Goal: Task Accomplishment & Management: Complete application form

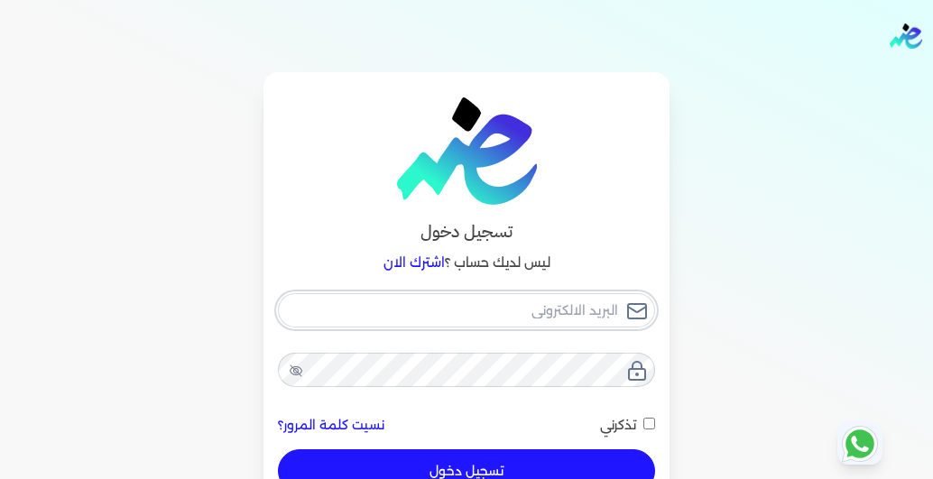
click at [520, 315] on input "email" at bounding box center [466, 310] width 377 height 34
type input "a"
checkbox input "false"
type input "as"
checkbox input "false"
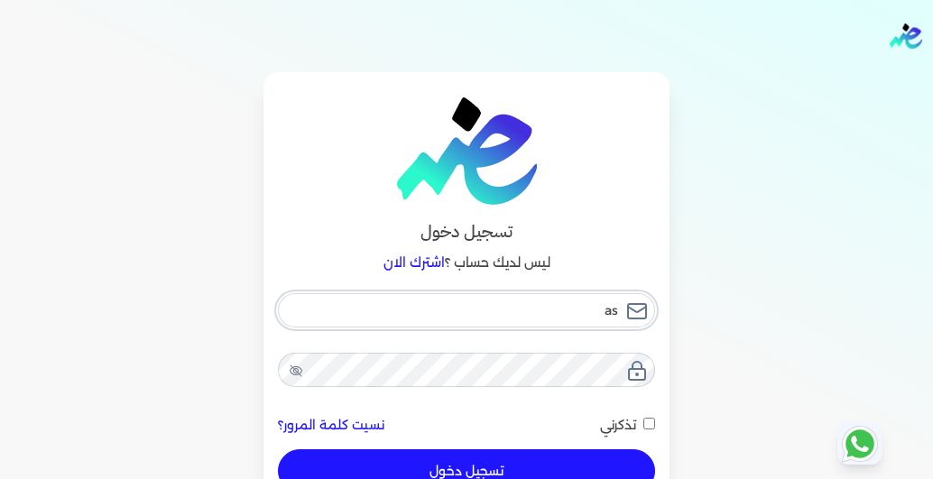
type input "asa"
checkbox input "false"
type input "asa3"
checkbox input "false"
type input "asa30"
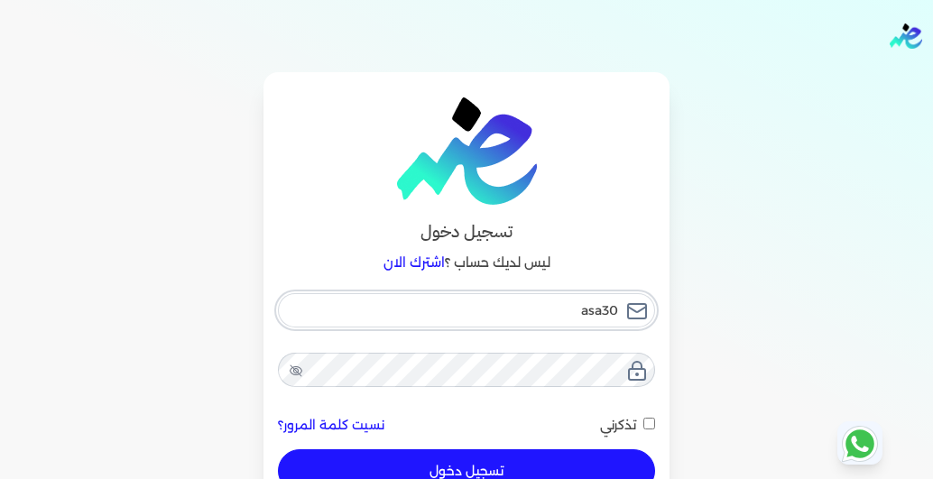
checkbox input "false"
type input "asa306"
checkbox input "false"
type input "asa3065"
checkbox input "false"
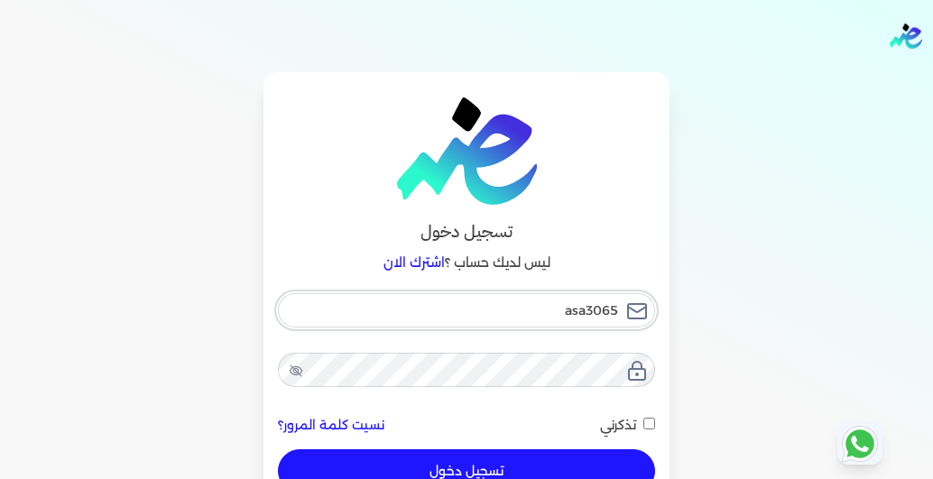
type input "asa30650"
checkbox input "false"
type input "asa306502"
checkbox input "false"
type input "asa306502@"
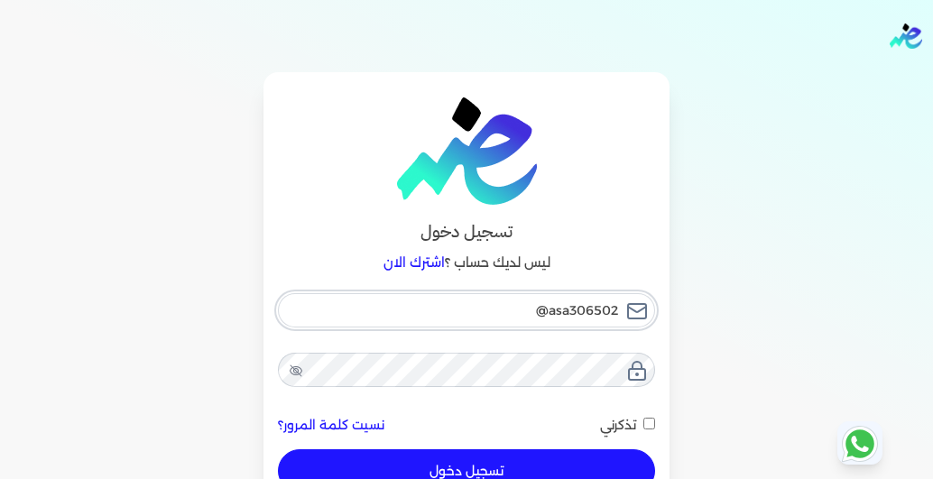
checkbox input "false"
type input "asa306502@g"
checkbox input "false"
type input "asa306502@gm"
checkbox input "false"
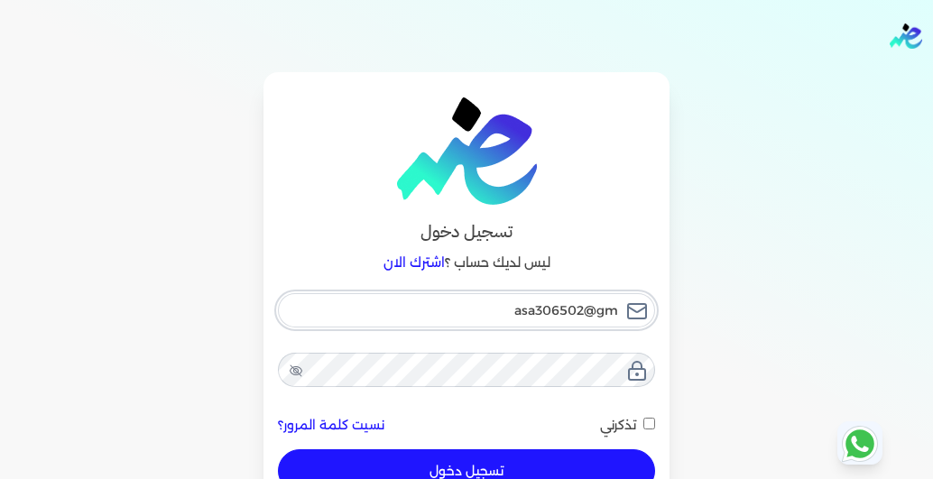
type input "asa306502@gma"
checkbox input "false"
type input "asa306502@gmai"
checkbox input "false"
type input "asa306502@gmail"
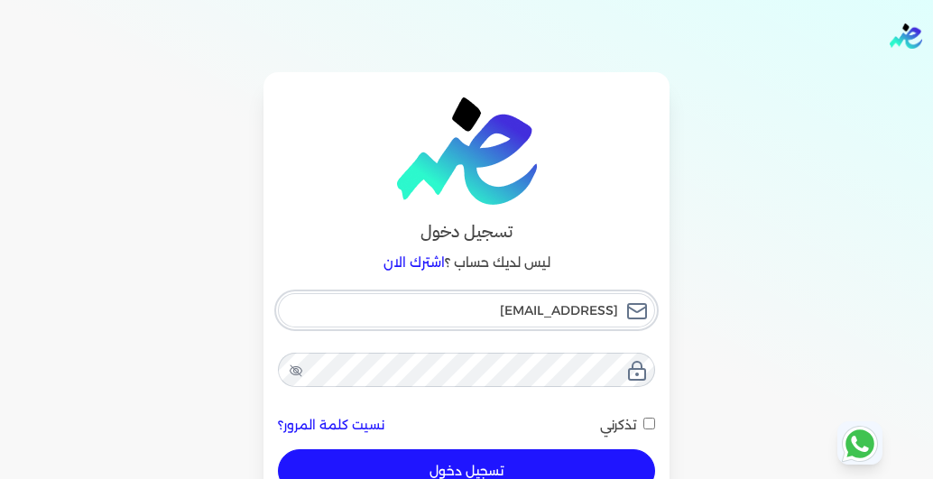
checkbox input "false"
type input "asa306502@gmaile"
checkbox input "false"
type input "asa306502@gmail"
checkbox input "false"
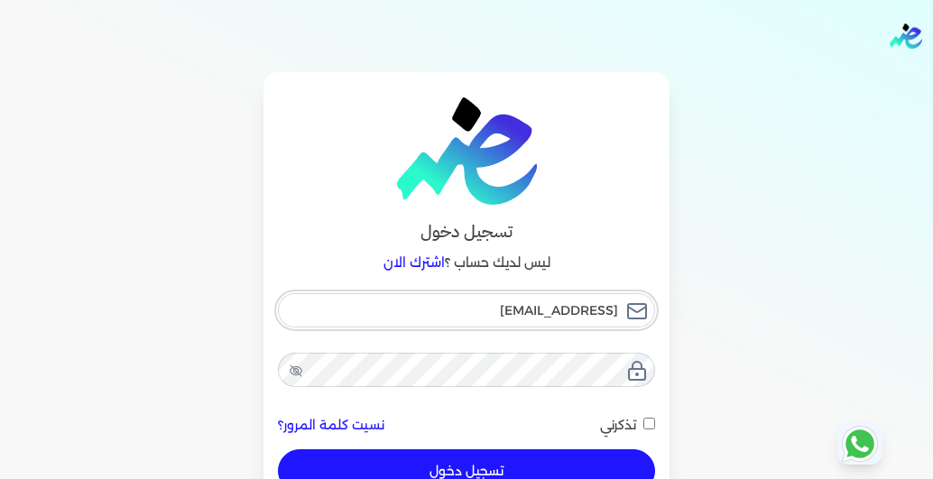
type input "asa306502@gmail."
checkbox input "false"
type input "asa306502@gmail.c"
checkbox input "false"
type input "asa306502@gmail.ci"
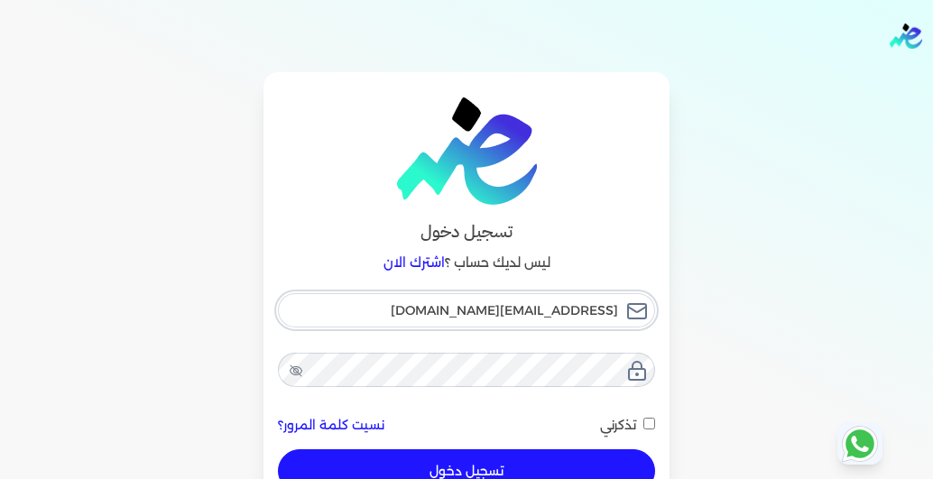
checkbox input "false"
type input "asa306502@gmail.c"
checkbox input "false"
type input "asa306502@gmail.co"
checkbox input "false"
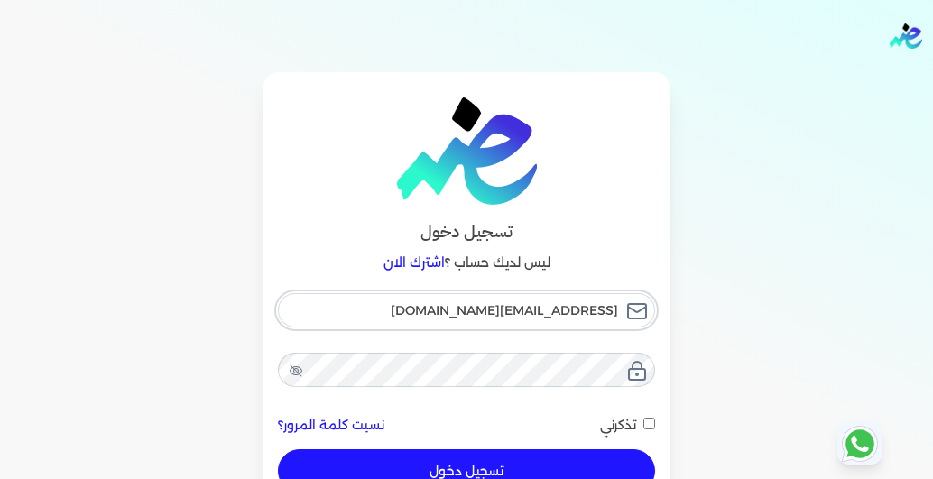
type input "asa306502@gmail.com"
checkbox input "false"
type input "asa306502@gmail.com"
click at [294, 372] on icon at bounding box center [296, 370] width 13 height 9
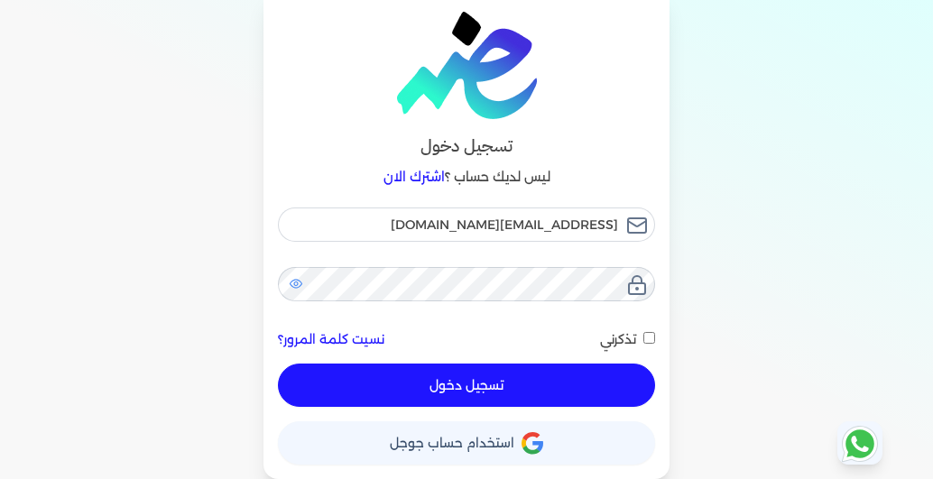
click at [526, 384] on button "تسجيل دخول" at bounding box center [466, 385] width 377 height 43
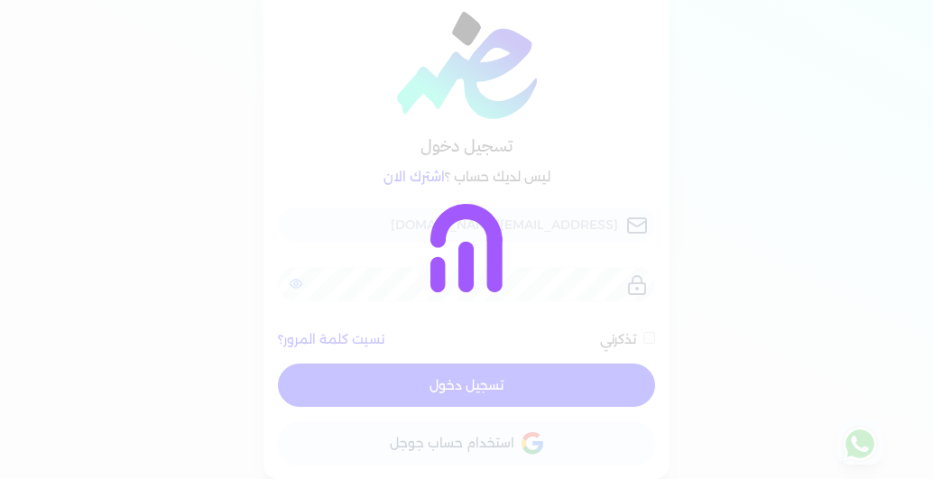
checkbox input "false"
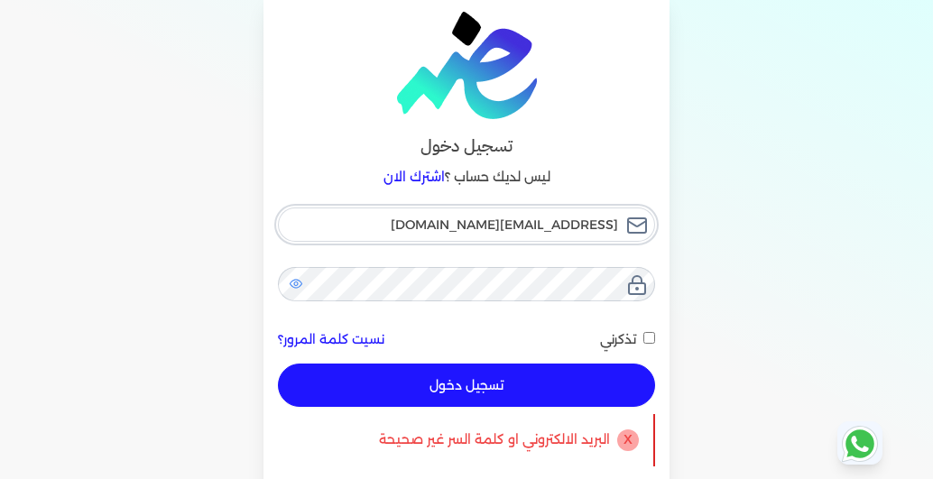
click at [589, 220] on input "asa306502@gmail.com" at bounding box center [466, 225] width 377 height 34
type input "asa306502@gmaile.com"
checkbox input "false"
type input "asa306502@gmaile.com"
click at [556, 379] on button "تسجيل دخول" at bounding box center [466, 385] width 377 height 43
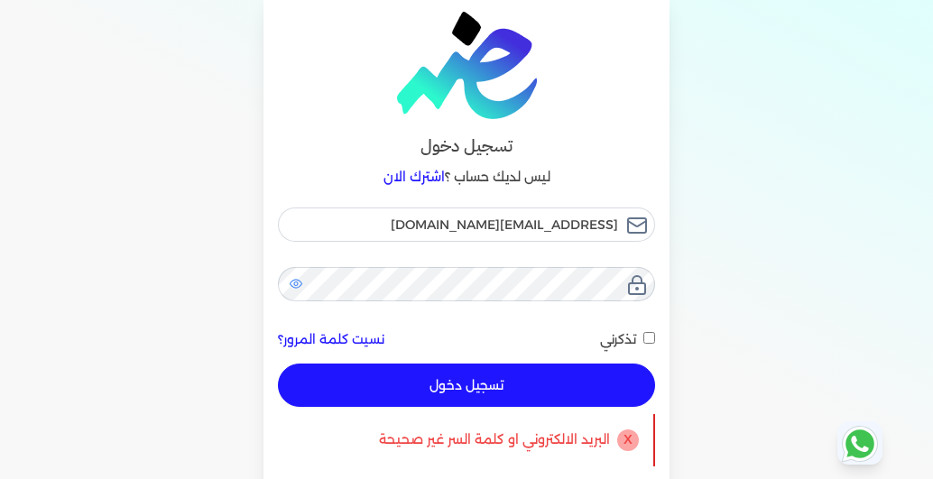
click at [531, 385] on button "تسجيل دخول" at bounding box center [466, 385] width 377 height 43
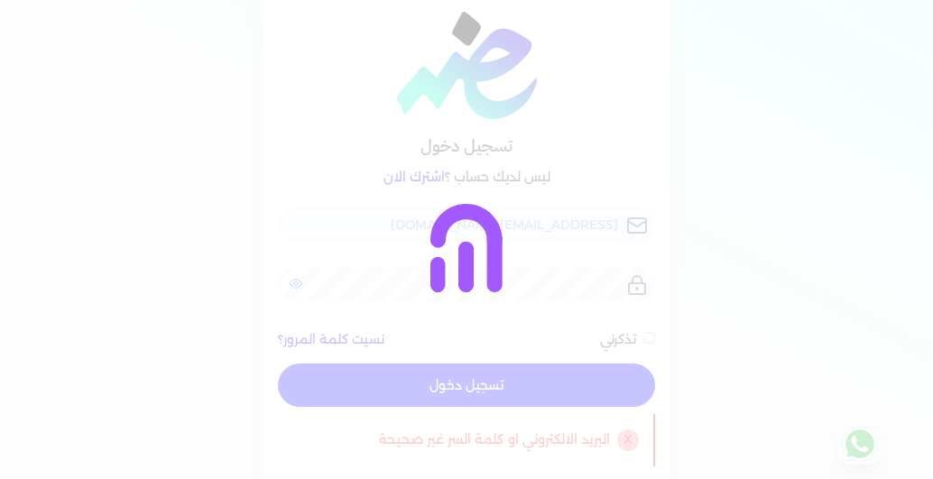
checkbox input "false"
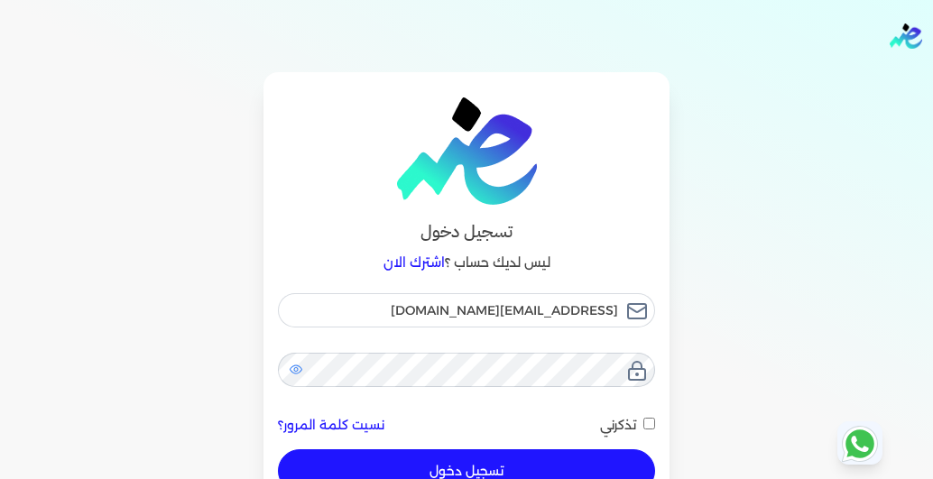
scroll to position [145, 0]
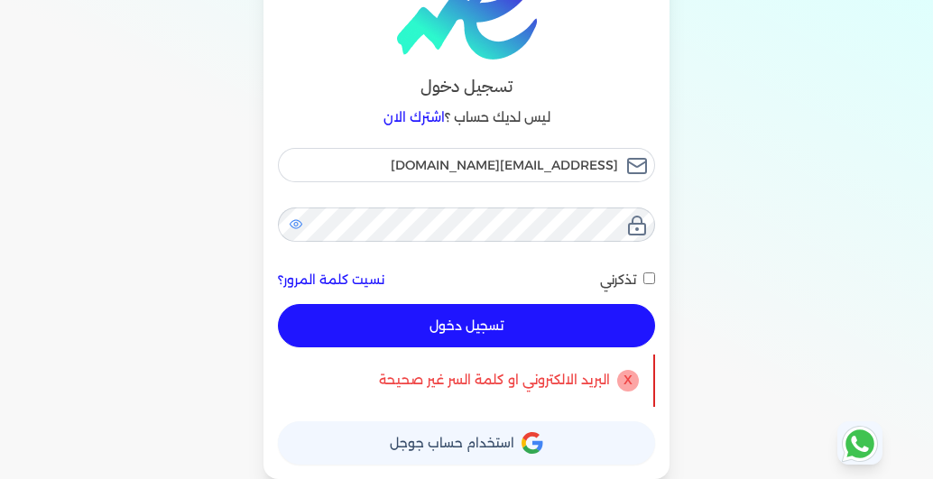
click at [857, 443] on icon at bounding box center [860, 444] width 29 height 29
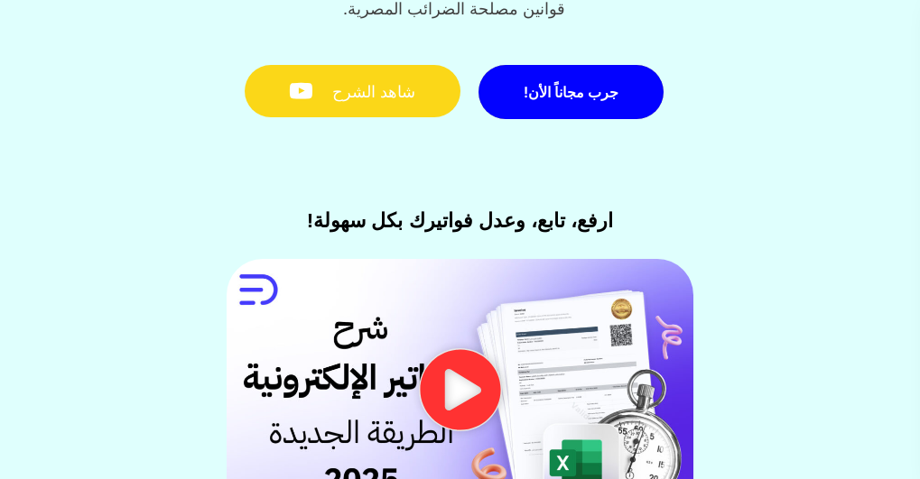
click at [349, 118] on link "شاهد الشرح" at bounding box center [353, 91] width 216 height 53
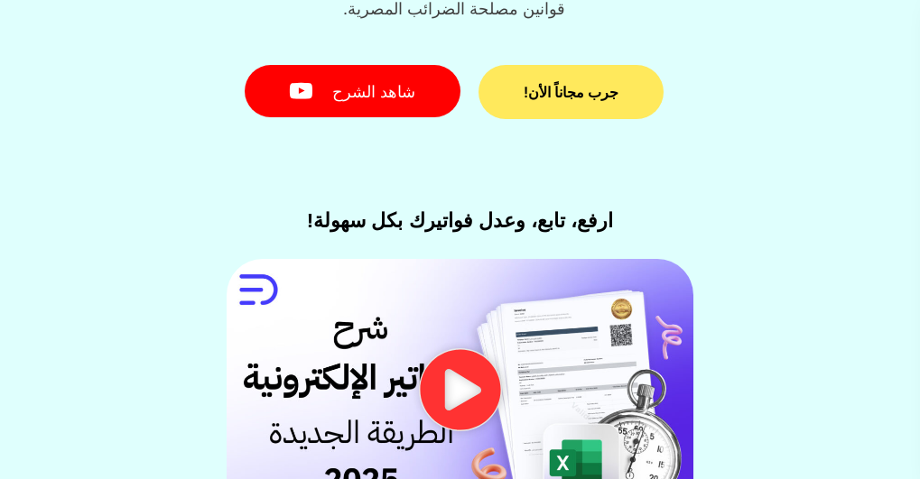
click at [552, 99] on span "جرب مجاناً الأن!" at bounding box center [571, 92] width 95 height 14
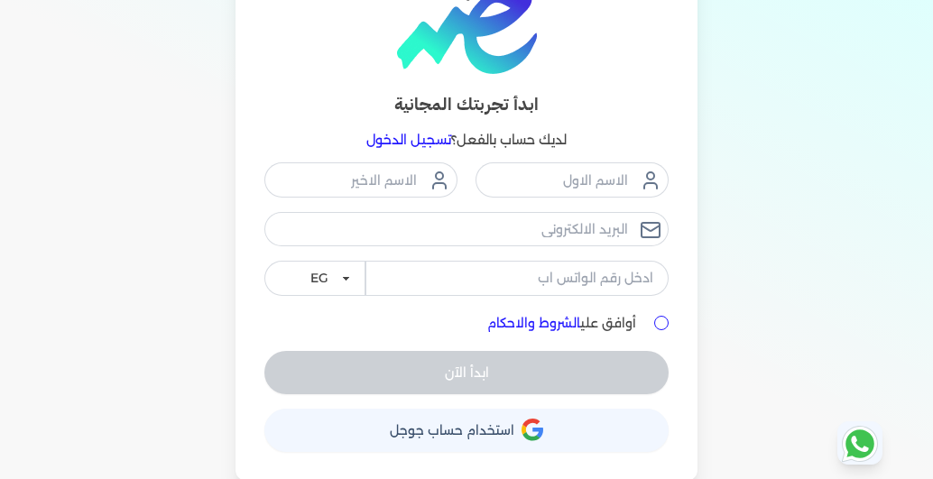
scroll to position [136, 0]
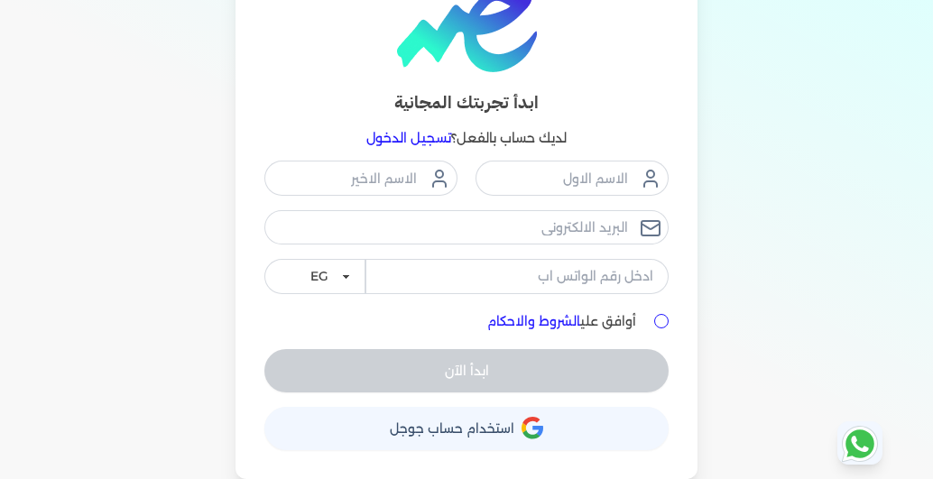
click at [477, 435] on span "استخدام حساب جوجل" at bounding box center [452, 428] width 125 height 13
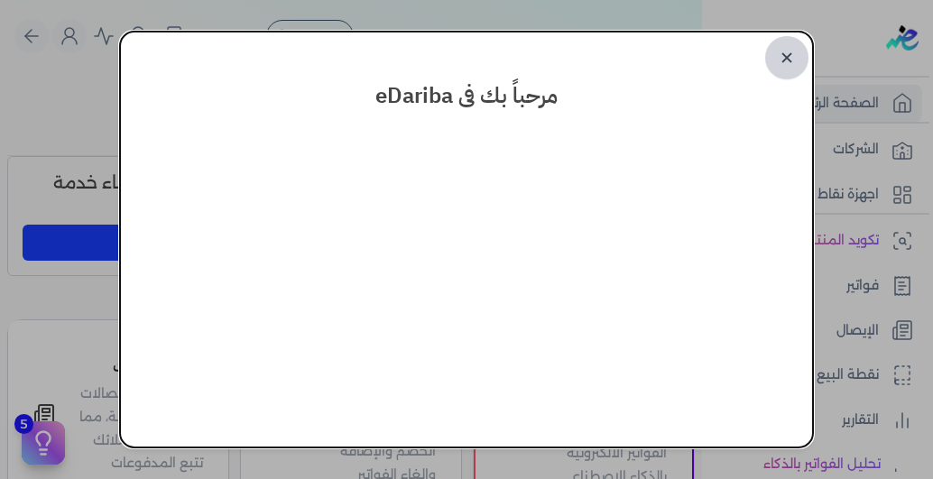
click at [790, 68] on link "✕" at bounding box center [786, 57] width 43 height 43
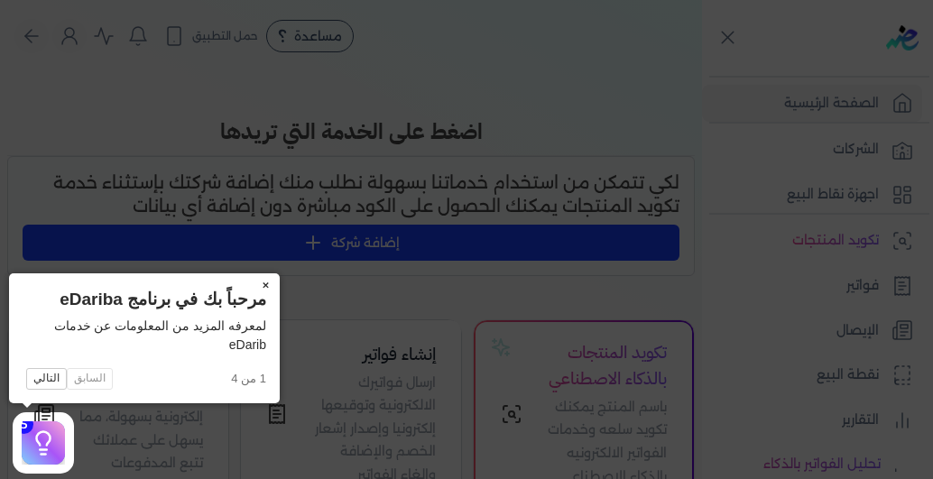
click at [266, 284] on button "×" at bounding box center [265, 286] width 29 height 25
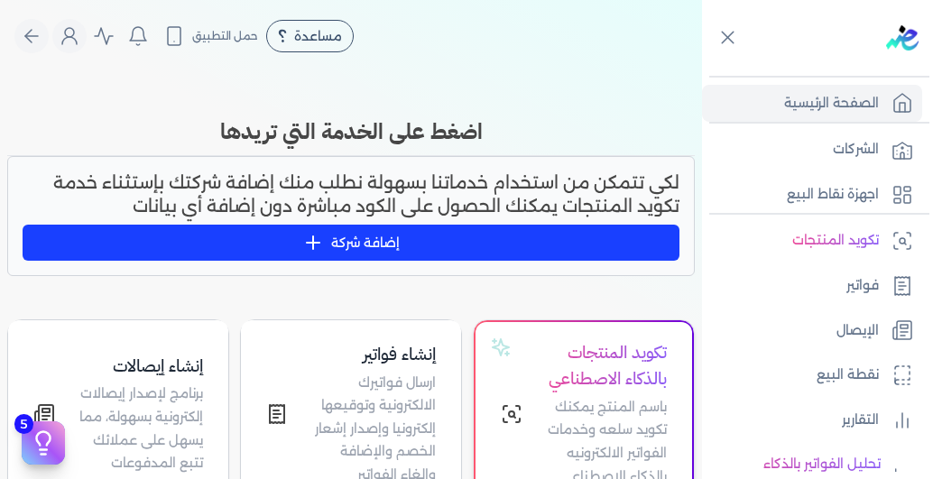
scroll to position [36, 0]
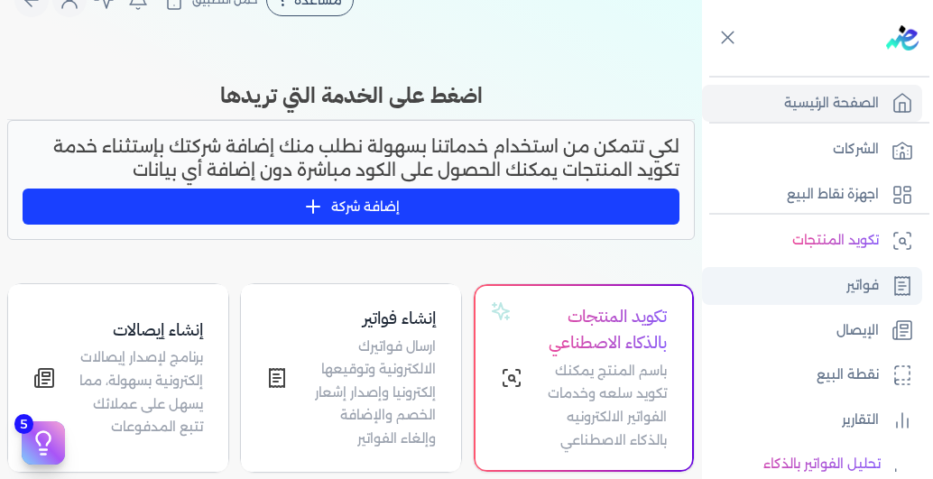
click at [796, 272] on link "فواتير" at bounding box center [812, 286] width 220 height 38
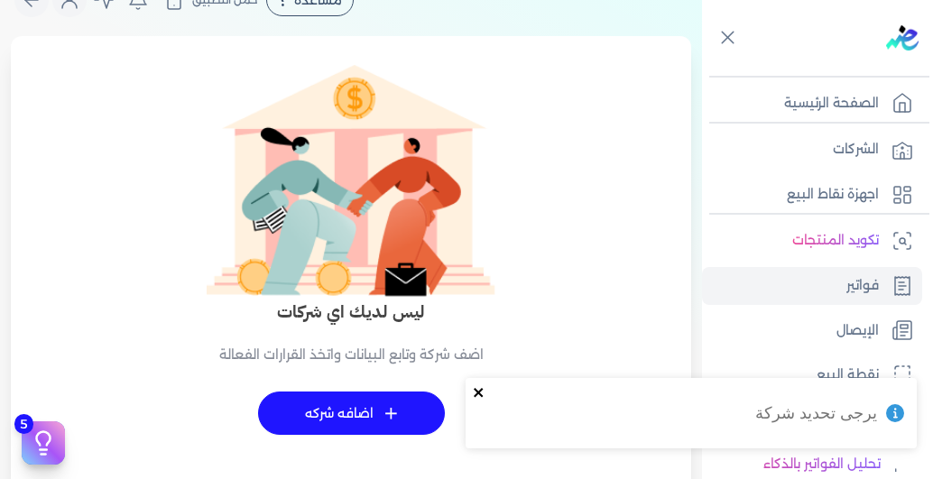
click at [478, 389] on icon "close" at bounding box center [479, 392] width 13 height 14
click at [366, 419] on div "5 دليل البدء السريع اكمل الخطوات التالية لبدء استخدام النظام مكتمل 0% الربط الف…" at bounding box center [361, 412] width 29 height 19
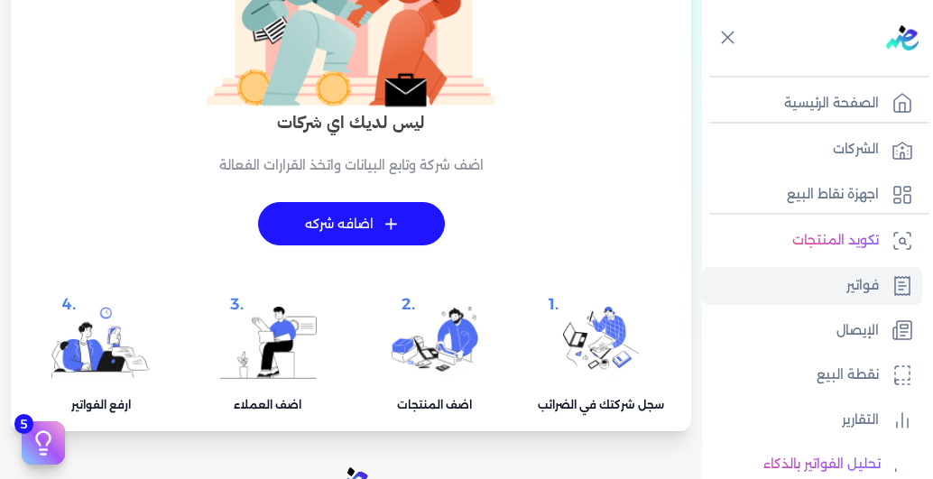
scroll to position [225, 0]
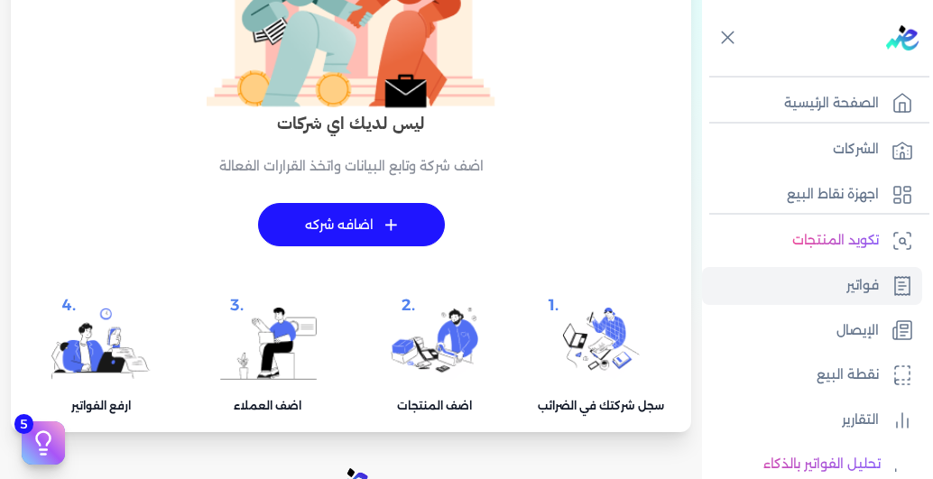
click at [374, 227] on link "+ اضافه شركه" at bounding box center [351, 224] width 187 height 43
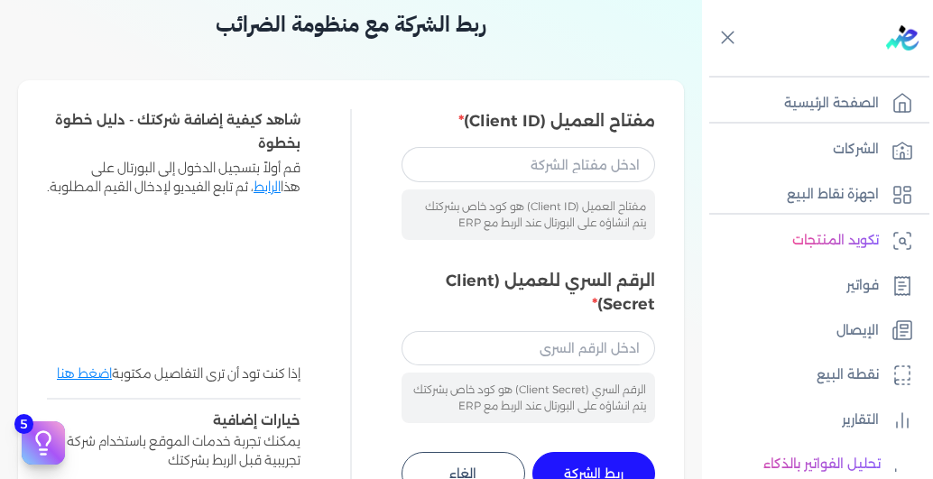
scroll to position [68, 0]
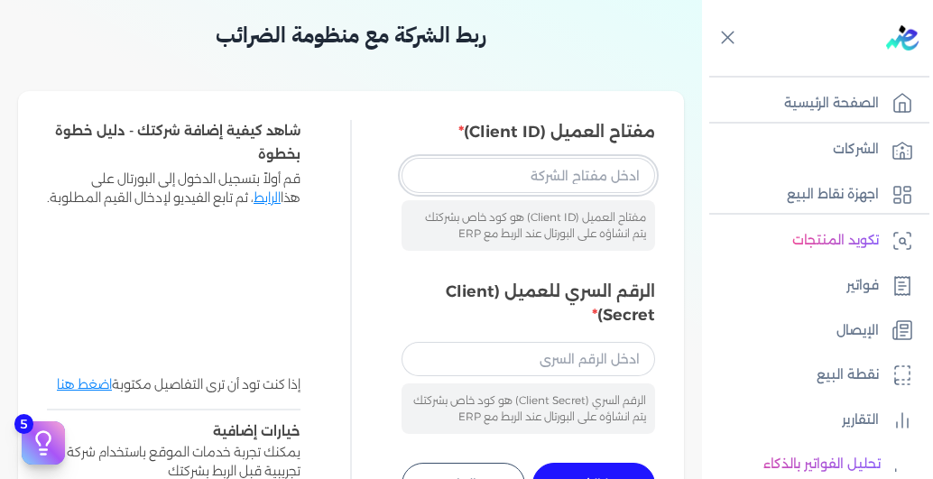
click at [535, 181] on input "مفتاح العميل (Client ID)" at bounding box center [529, 175] width 254 height 34
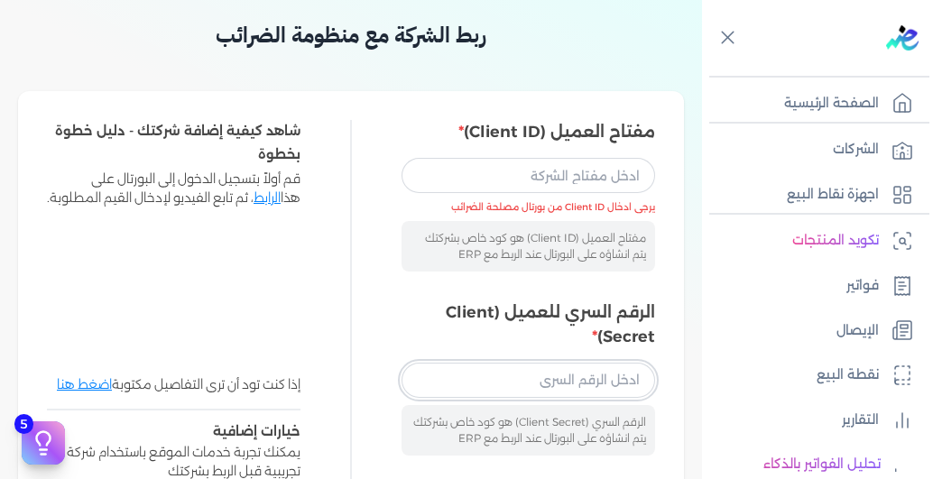
click at [531, 360] on div "الرقم السري للعميل (Client Secret) الرقم السري (Client Secret) هو كود خاص بشركت…" at bounding box center [529, 378] width 254 height 154
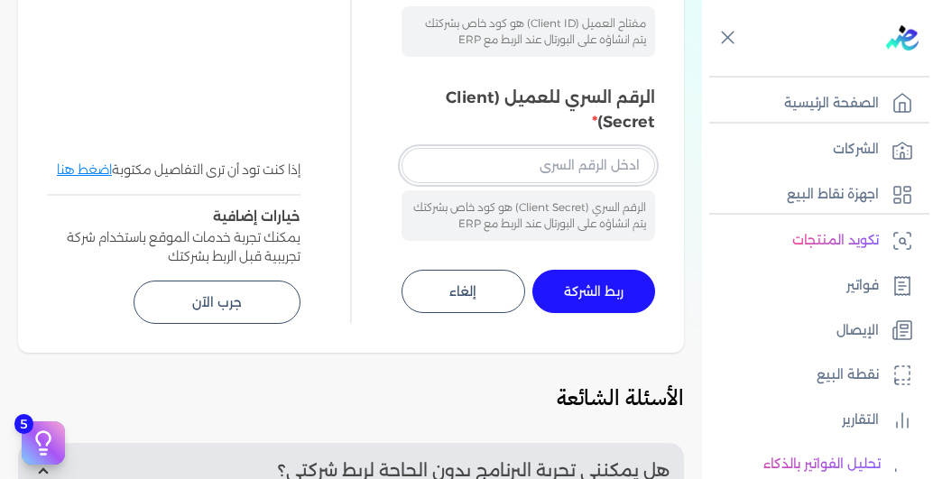
scroll to position [283, 0]
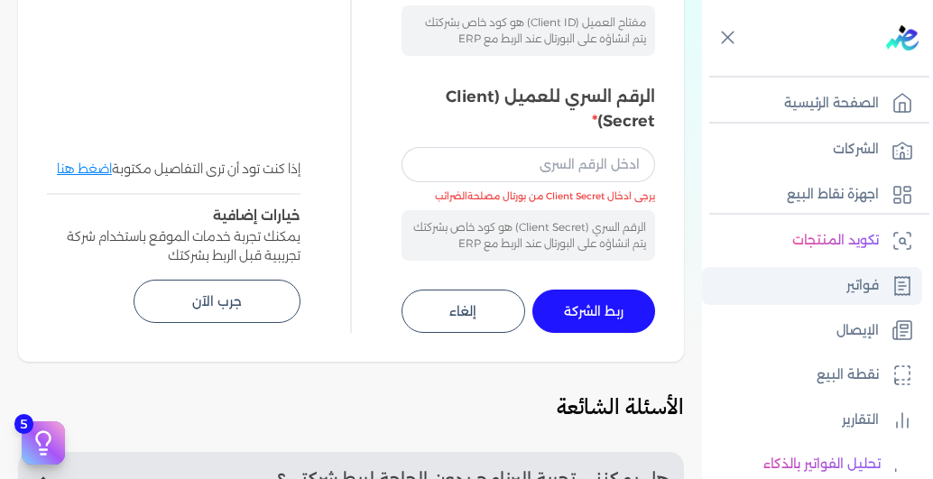
click at [831, 274] on link "فواتير" at bounding box center [812, 286] width 220 height 38
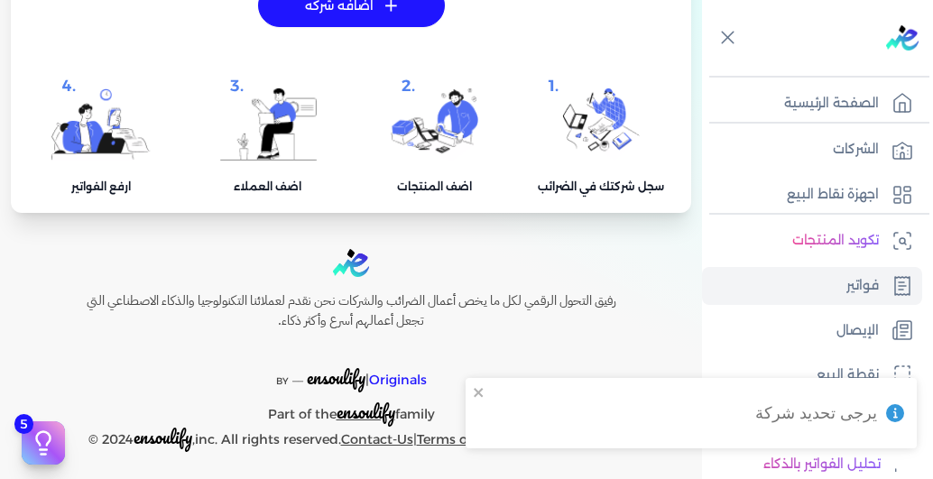
scroll to position [453, 0]
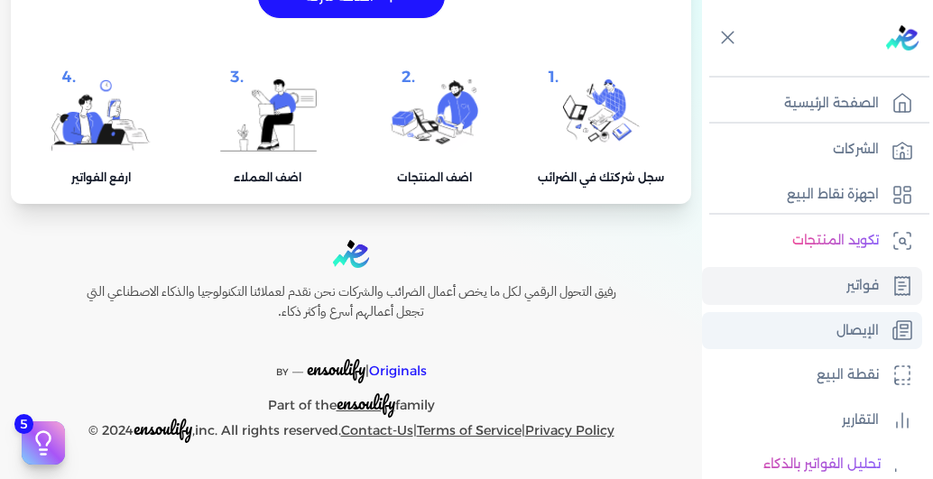
click at [828, 332] on link "الإيصال" at bounding box center [812, 331] width 220 height 38
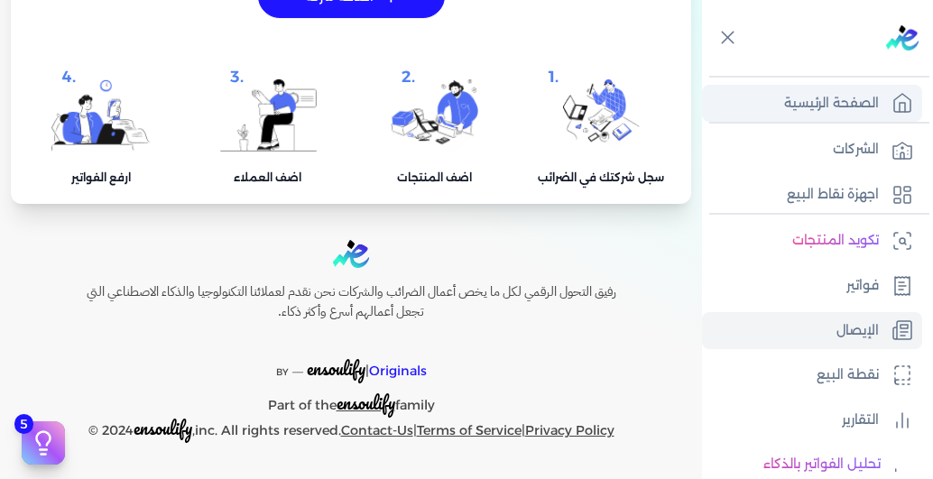
click at [830, 105] on p "الصفحة الرئيسية" at bounding box center [831, 103] width 95 height 23
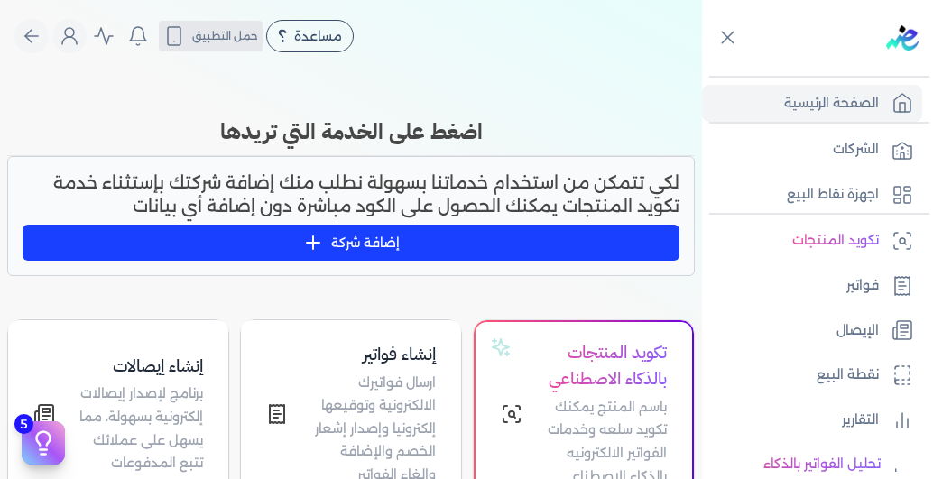
click at [197, 40] on button "حمل التطبيق" at bounding box center [211, 36] width 104 height 31
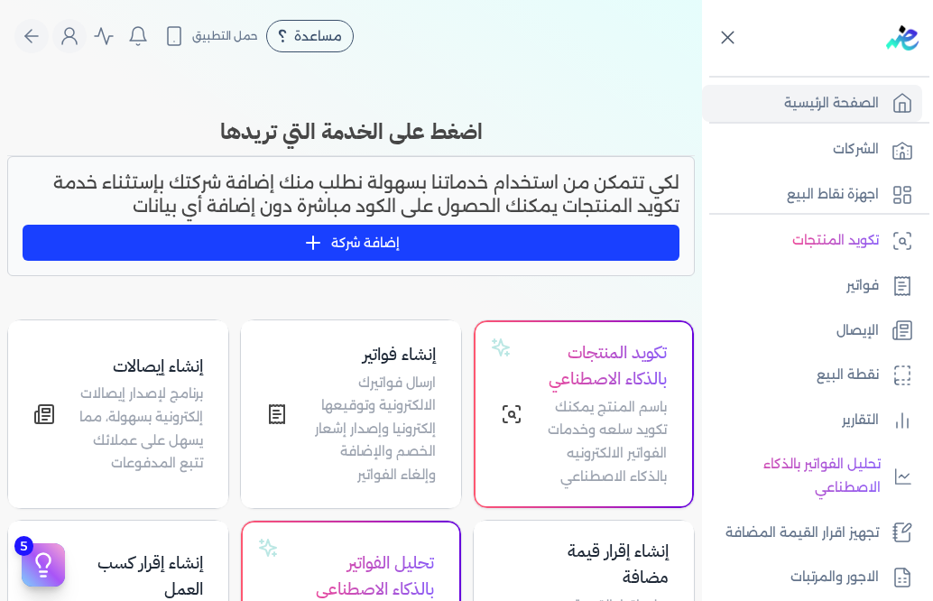
click at [726, 41] on icon at bounding box center [728, 38] width 12 height 12
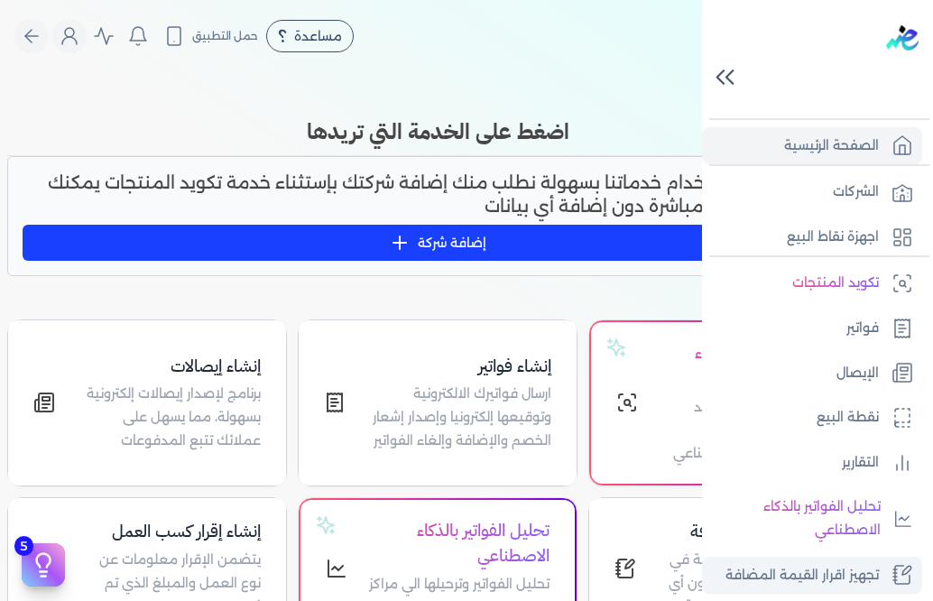
click at [841, 478] on p "تجهيز اقرار القيمة المضافة" at bounding box center [802, 575] width 153 height 23
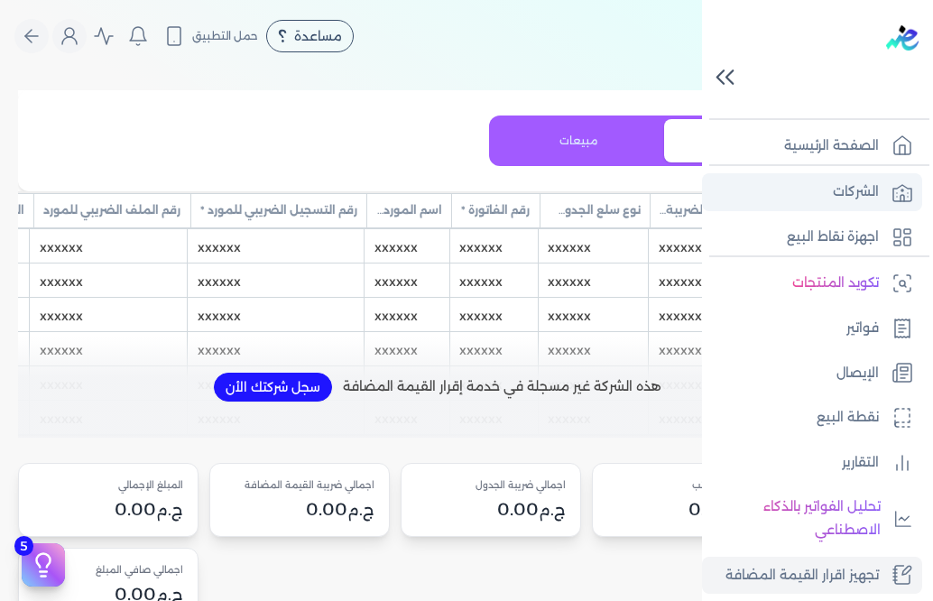
click at [853, 192] on p "الشركات" at bounding box center [856, 192] width 46 height 23
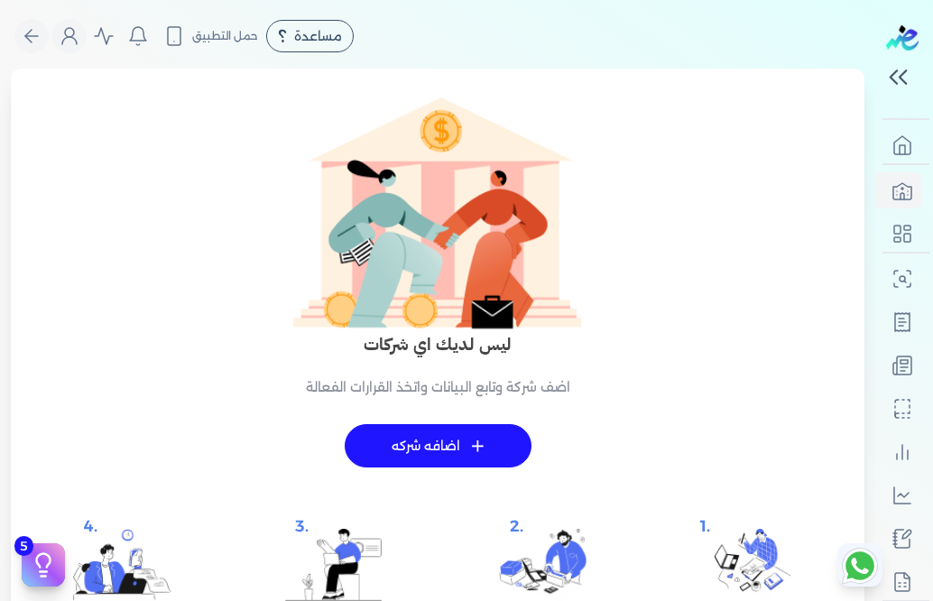
click at [474, 445] on span "+" at bounding box center [478, 446] width 14 height 13
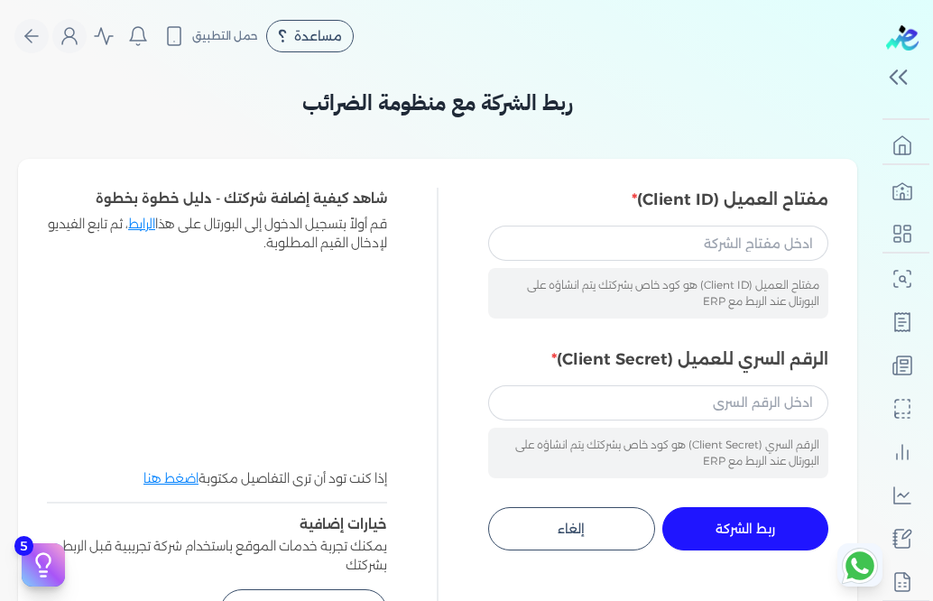
click at [606, 261] on div "مفتاح العميل (Client ID) هو كود خاص بشركتك يتم انشاؤه على البورتال عند الربط مع…" at bounding box center [658, 272] width 340 height 92
click at [631, 253] on input "مفتاح العميل (Client ID)" at bounding box center [658, 243] width 340 height 34
click at [139, 231] on link "الرابط" at bounding box center [141, 224] width 27 height 16
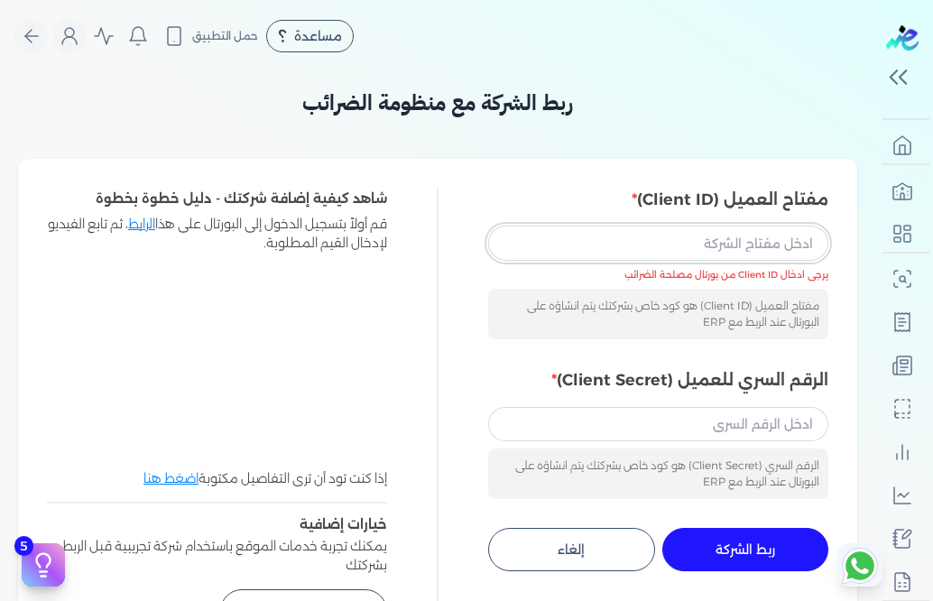
click at [719, 244] on input "مفتاح العميل (Client ID)" at bounding box center [658, 243] width 340 height 34
paste input "[EMAIL_ADDRESS][DOMAIN_NAME]"
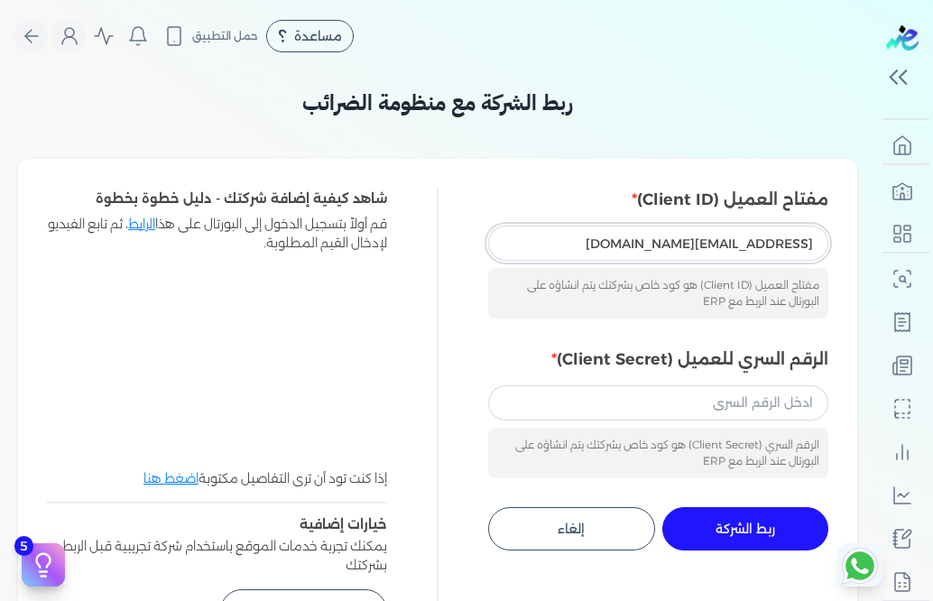
type input "[EMAIL_ADDRESS][DOMAIN_NAME]"
click at [726, 406] on input "الرقم السري للعميل (Client Secret)" at bounding box center [658, 402] width 340 height 34
type input "S"
type input "Yy01063741068"
click at [781, 533] on button "ربط الشركة جاري التنفيذ" at bounding box center [746, 528] width 167 height 43
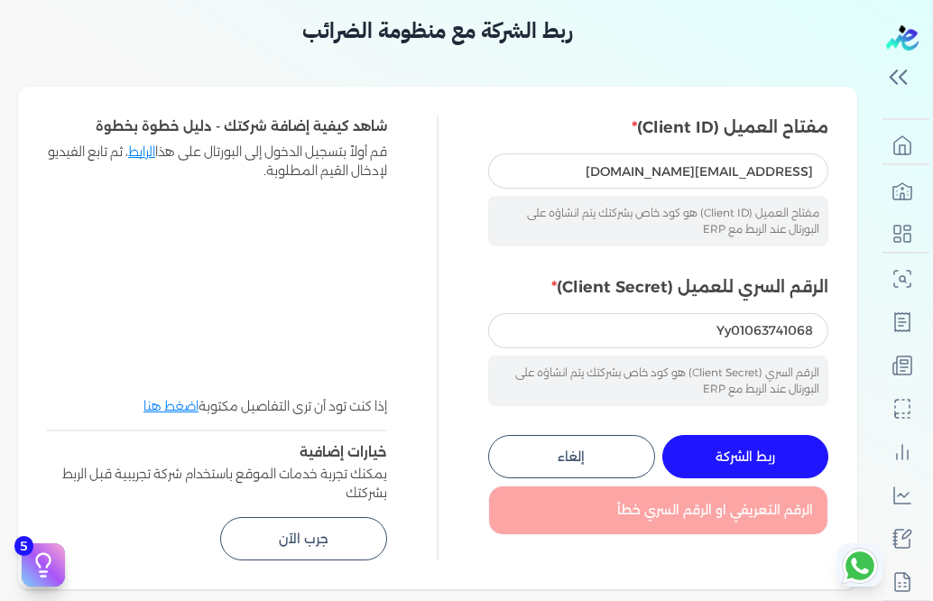
scroll to position [71, 0]
click at [747, 326] on input "Yy01063741068" at bounding box center [658, 331] width 340 height 34
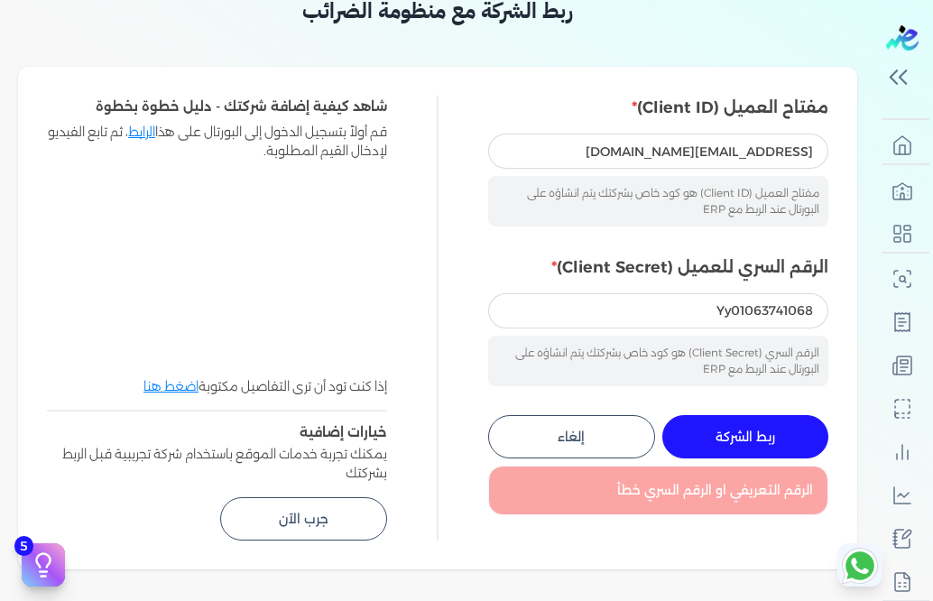
scroll to position [0, 0]
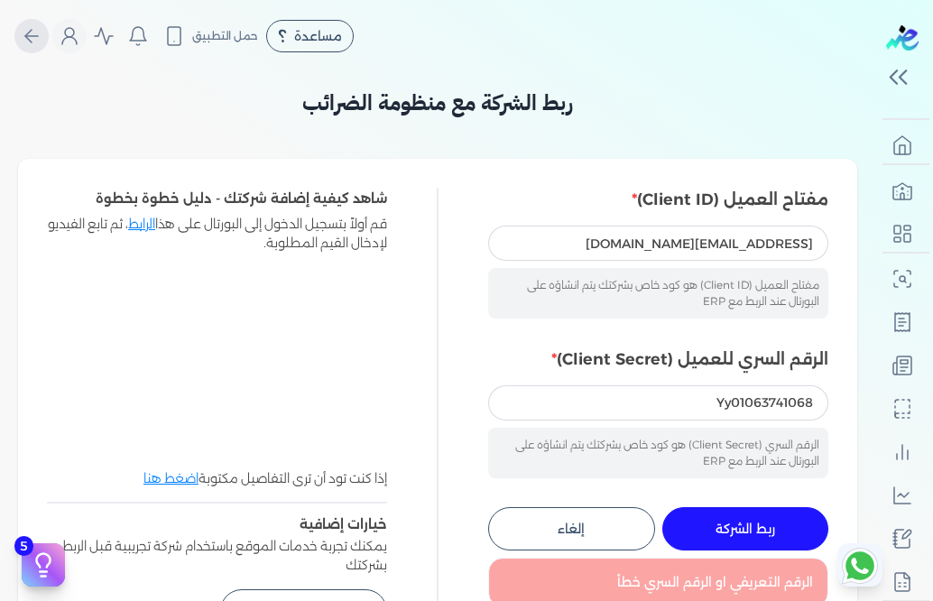
click at [40, 44] on icon "Global" at bounding box center [32, 36] width 22 height 22
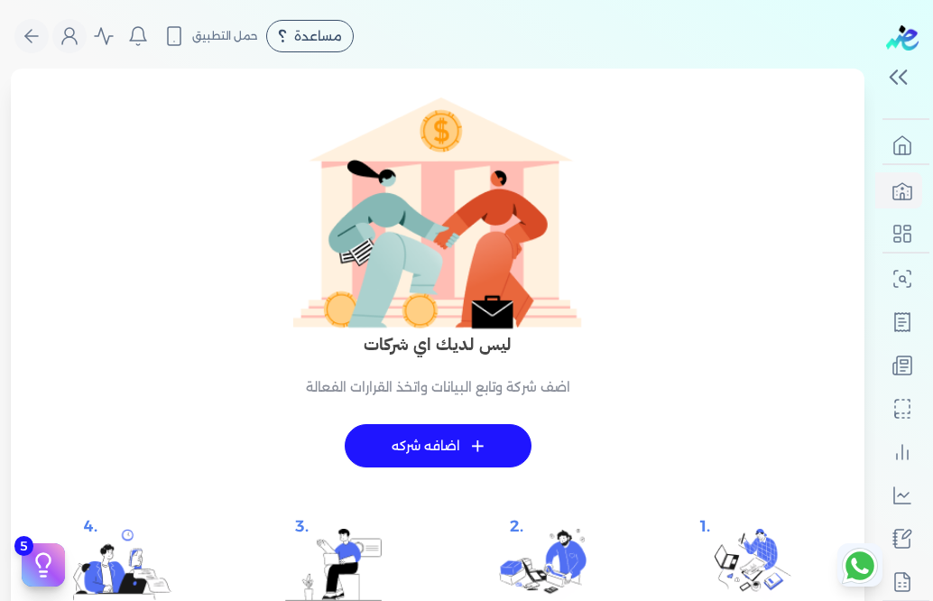
click at [40, 44] on icon "Global" at bounding box center [32, 36] width 22 height 22
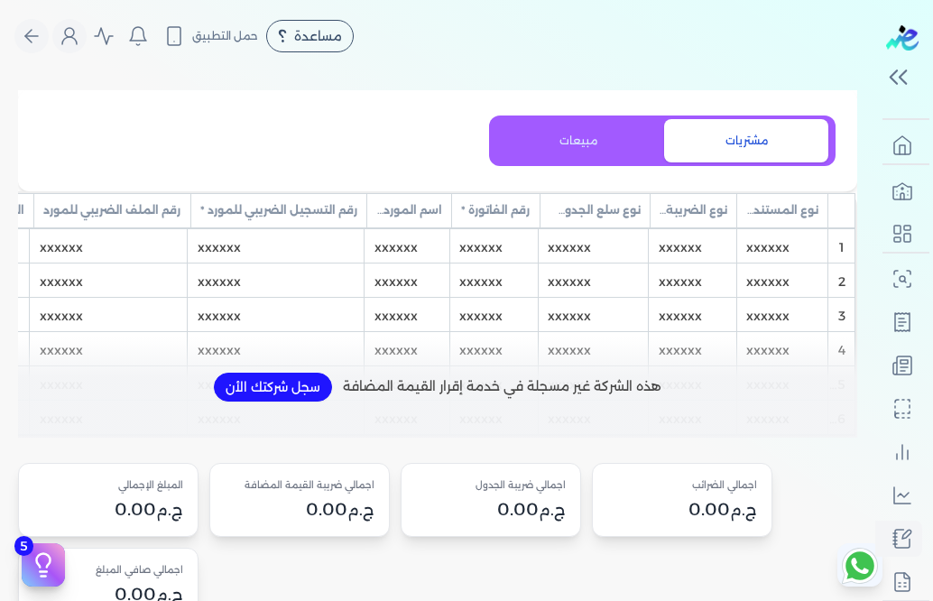
click at [40, 44] on icon "Global" at bounding box center [32, 36] width 22 height 22
